Goal: Information Seeking & Learning: Learn about a topic

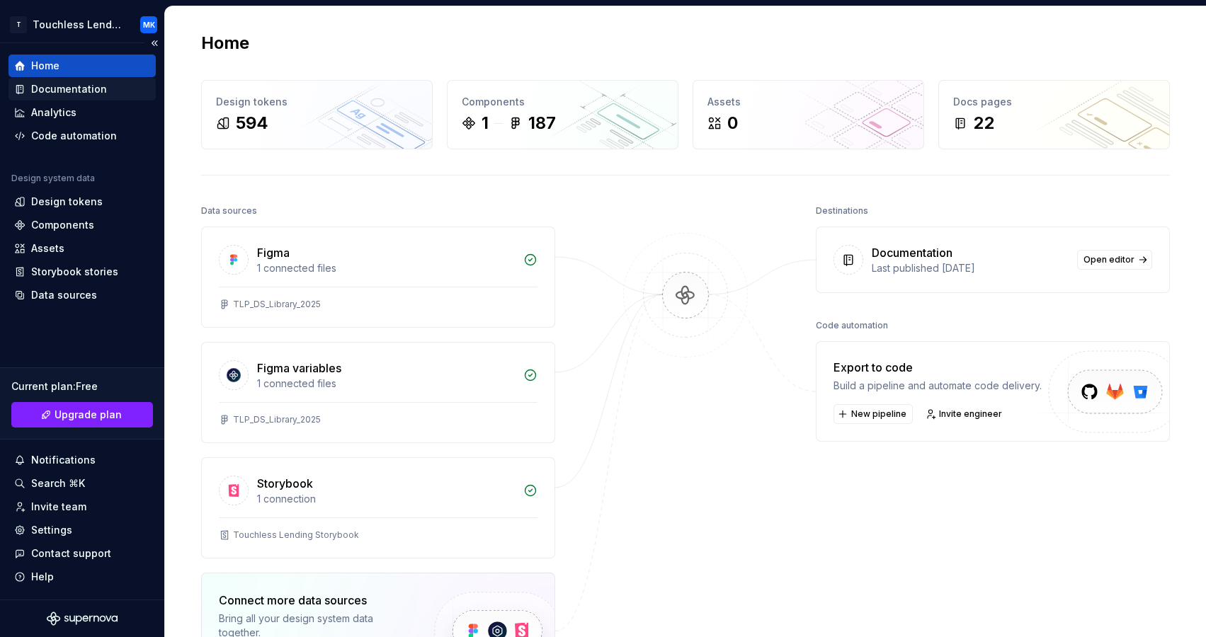
click at [87, 89] on div "Documentation" at bounding box center [69, 89] width 76 height 14
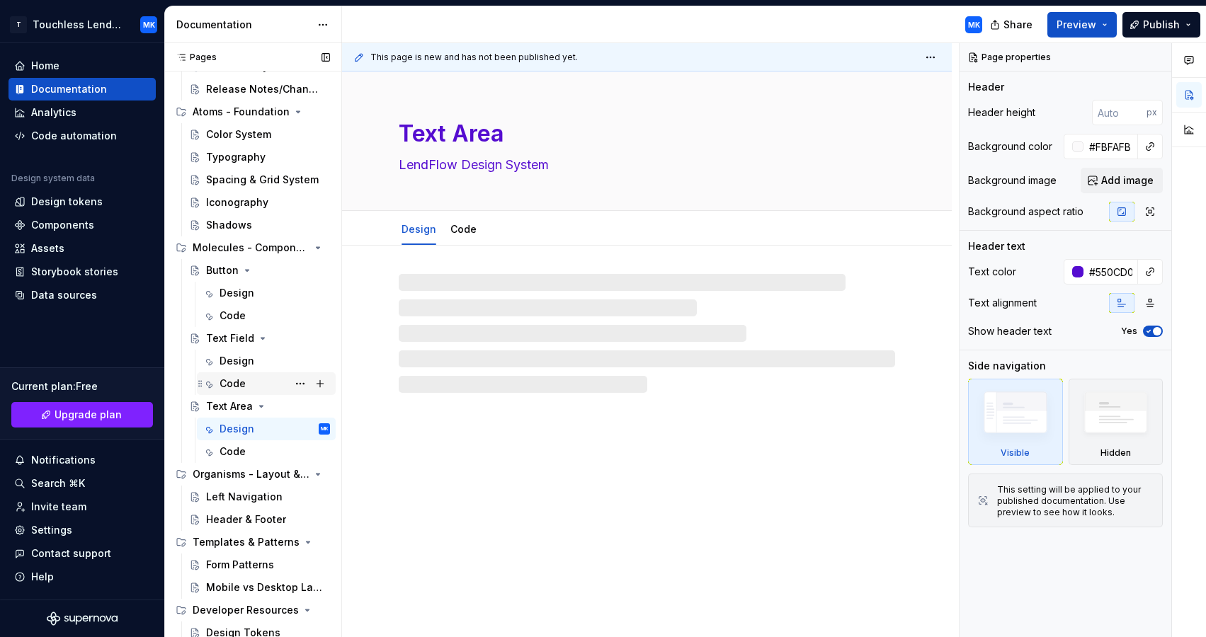
scroll to position [164, 0]
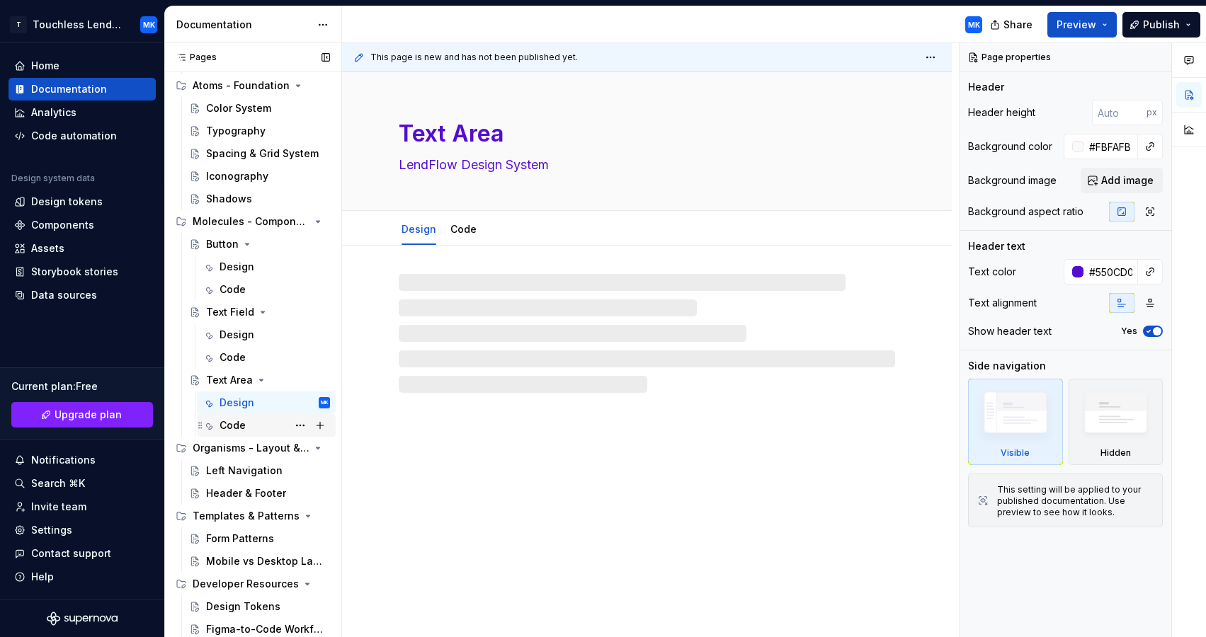
click at [249, 424] on div "Code" at bounding box center [275, 426] width 110 height 20
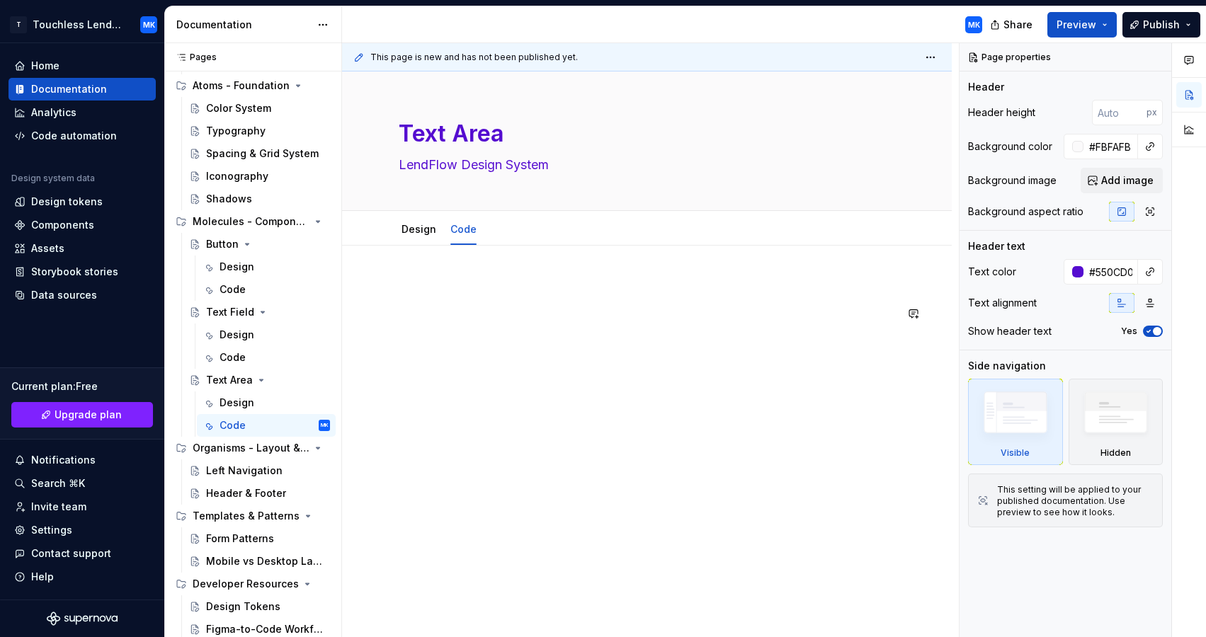
click at [471, 302] on div at bounding box center [647, 307] width 496 height 54
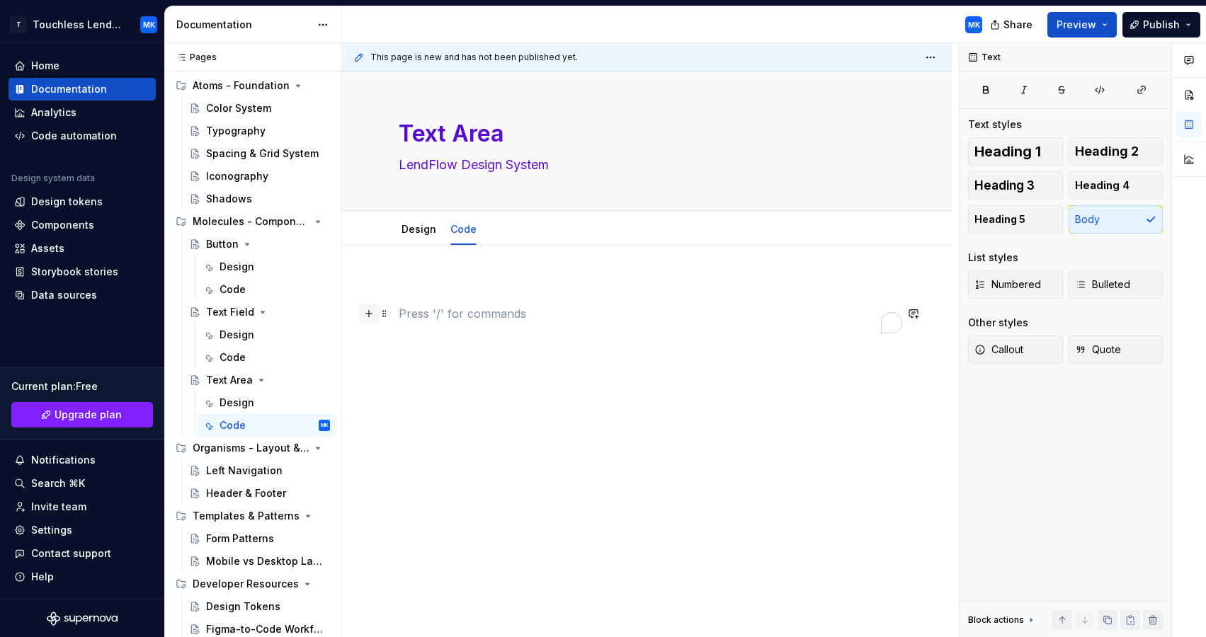
click at [370, 315] on button "button" at bounding box center [369, 314] width 20 height 20
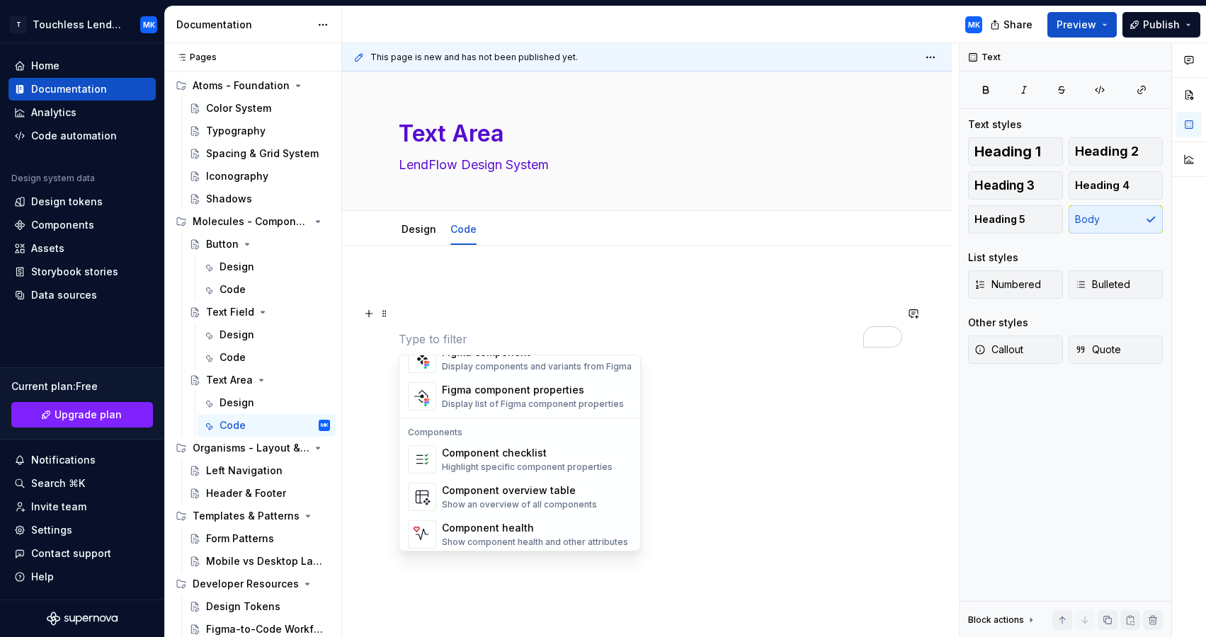
scroll to position [1410, 0]
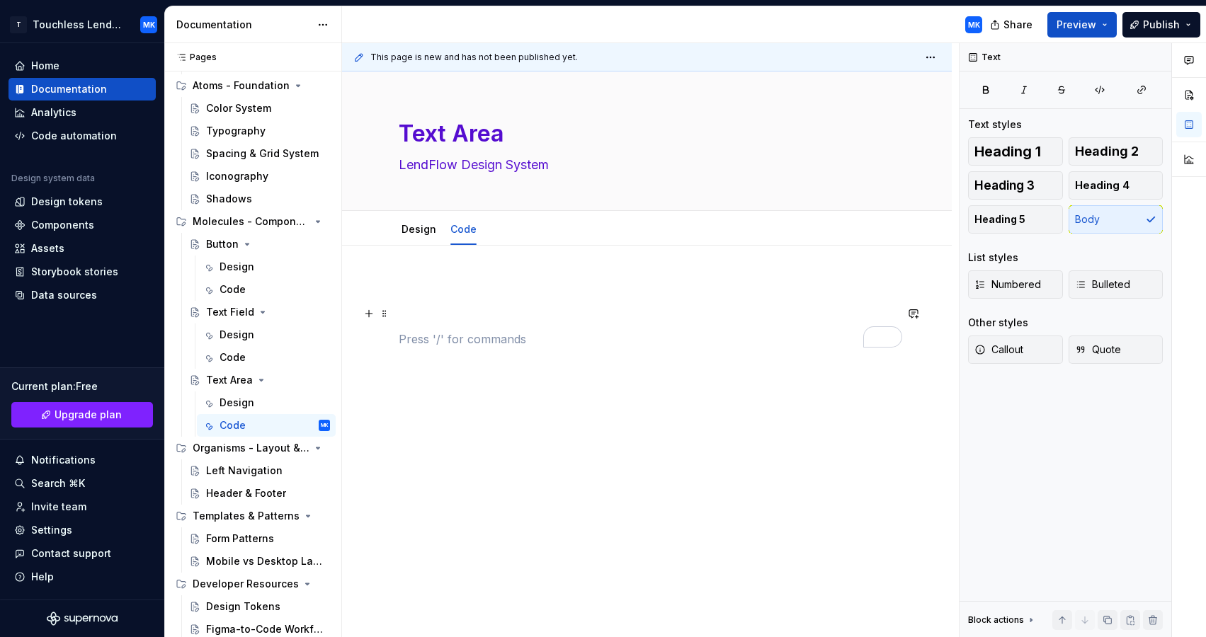
click at [614, 329] on div "To enrich screen reader interactions, please activate Accessibility in Grammarl…" at bounding box center [647, 314] width 496 height 68
type textarea "*"
